Goal: Information Seeking & Learning: Find specific fact

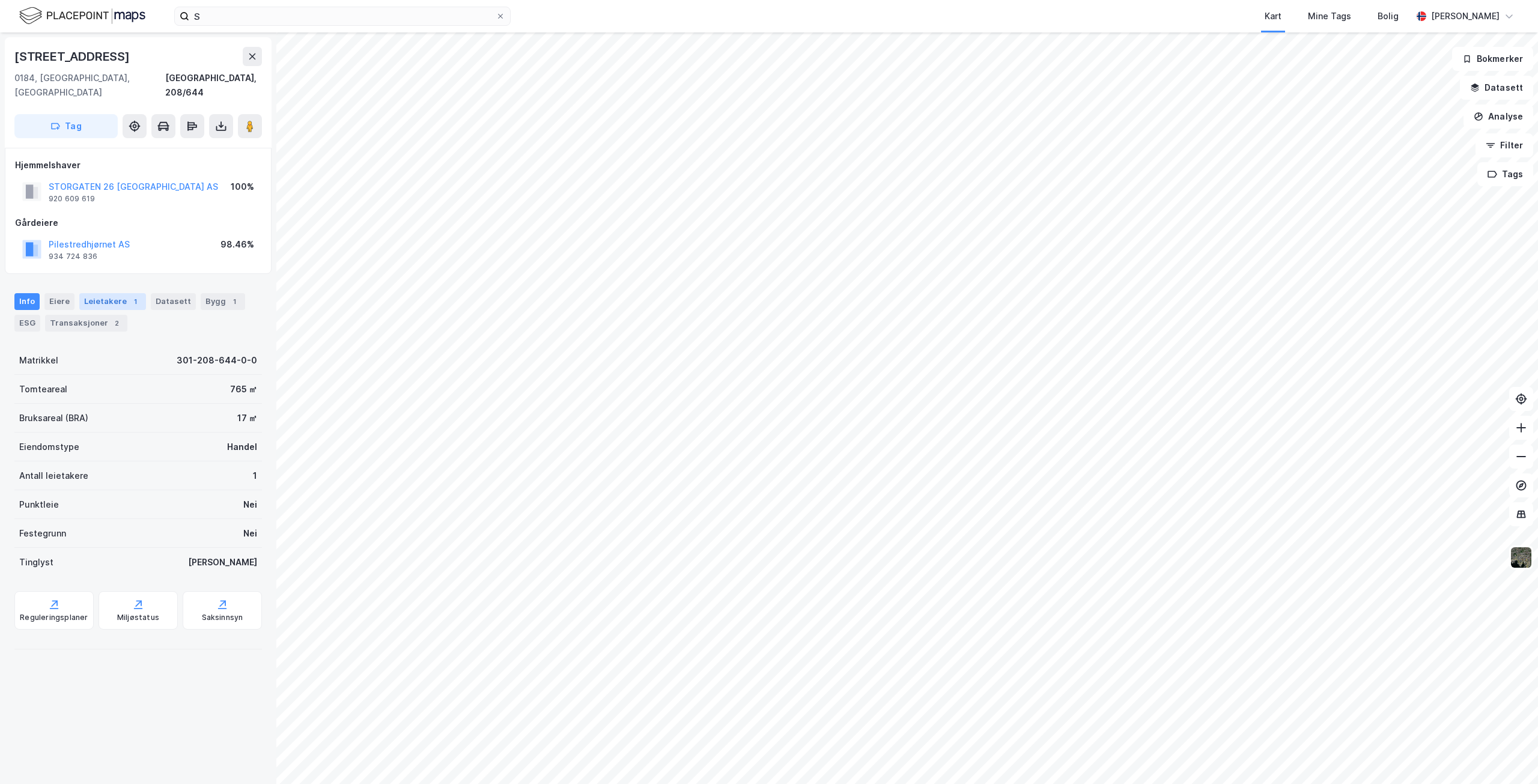
click at [117, 293] on div "Leietakere 1" at bounding box center [112, 302] width 67 height 17
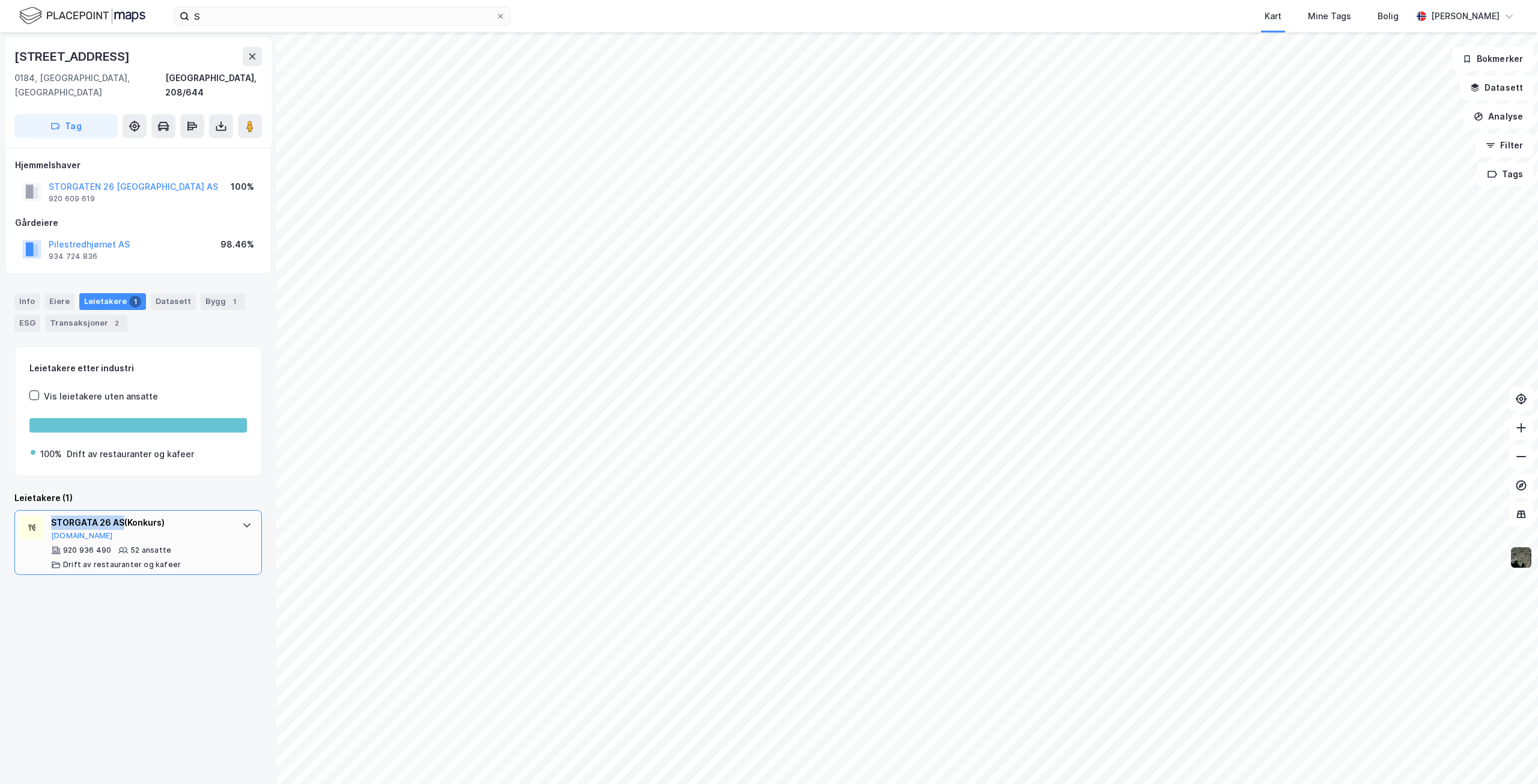
drag, startPoint x: 51, startPoint y: 506, endPoint x: 123, endPoint y: 511, distance: 72.2
click at [123, 511] on div "[STREET_ADDRESS] AS (Konkurs) [DOMAIN_NAME] 920 936 490 52 ansatte Drift av res…" at bounding box center [138, 542] width 248 height 65
copy div "STORGATA 26 AS"
